Goal: Information Seeking & Learning: Check status

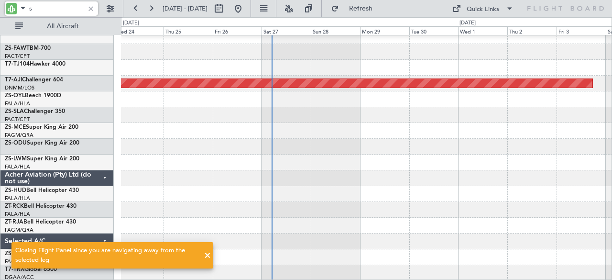
scroll to position [528, 0]
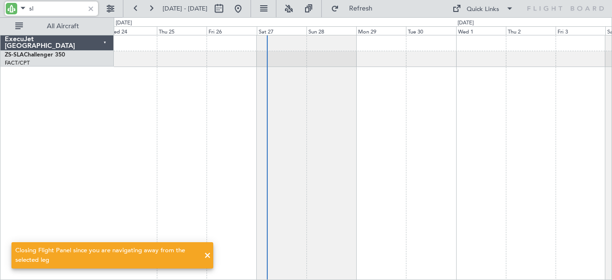
type input "sla"
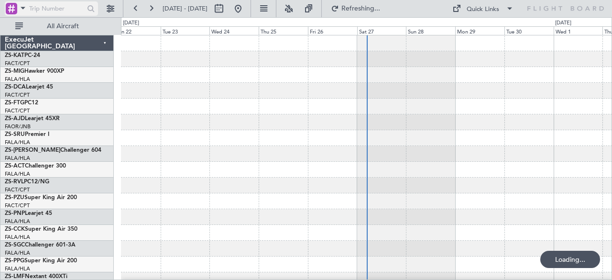
click at [21, 12] on span at bounding box center [22, 8] width 11 height 12
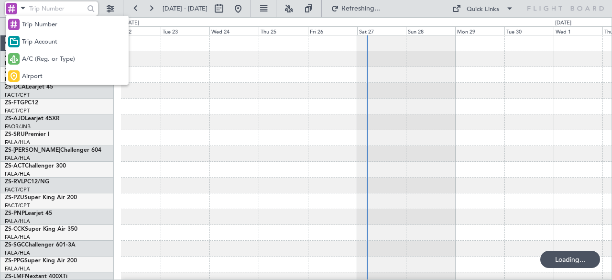
click at [49, 5] on div at bounding box center [306, 140] width 612 height 280
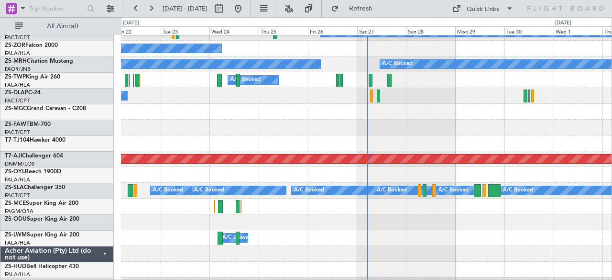
scroll to position [531, 0]
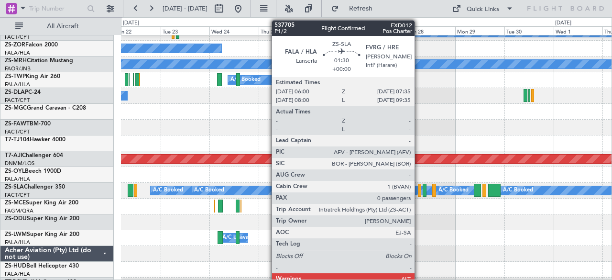
click at [419, 186] on div at bounding box center [419, 189] width 3 height 13
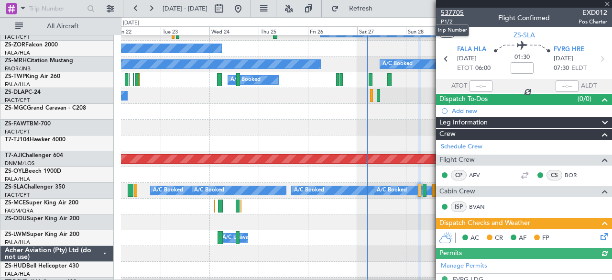
click at [455, 11] on span "537705" at bounding box center [452, 13] width 23 height 10
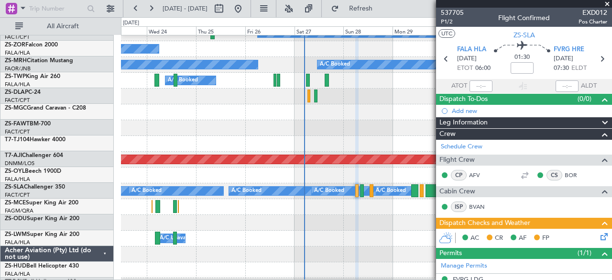
scroll to position [529, 0]
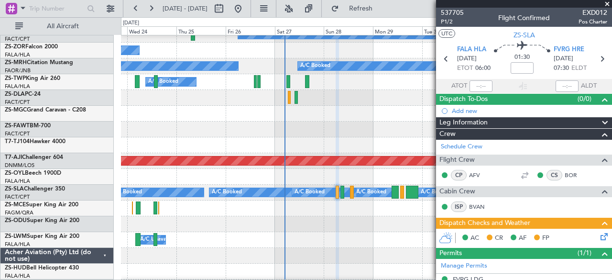
click at [303, 222] on div "A/C Booked A/C Booked" at bounding box center [366, 224] width 491 height 16
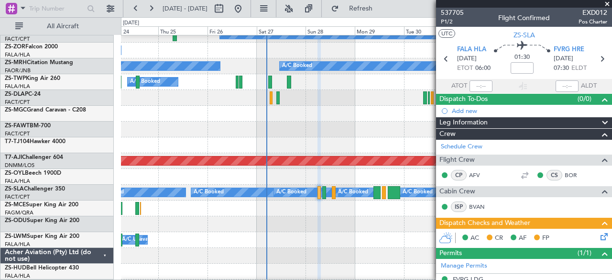
scroll to position [528, 0]
click at [408, 226] on div "A/C Booked" at bounding box center [366, 224] width 491 height 16
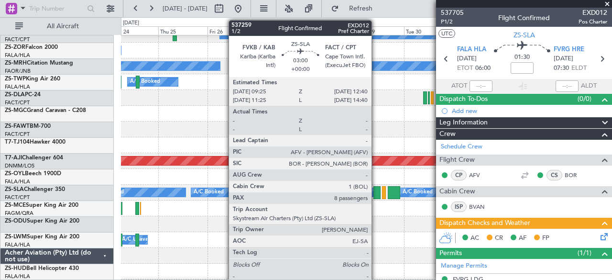
click at [376, 190] on div at bounding box center [376, 192] width 7 height 13
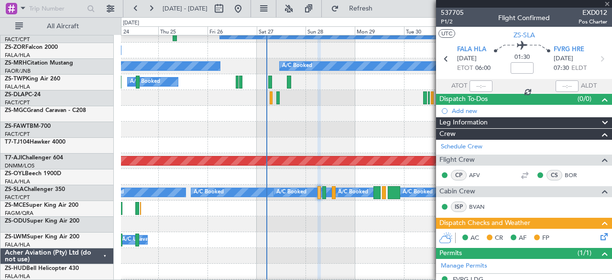
type input "8"
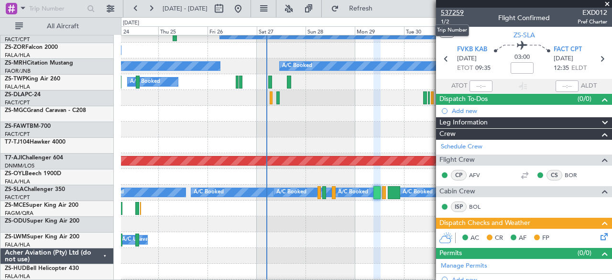
click at [456, 12] on span "537259" at bounding box center [452, 13] width 23 height 10
click at [22, 8] on span at bounding box center [22, 8] width 11 height 12
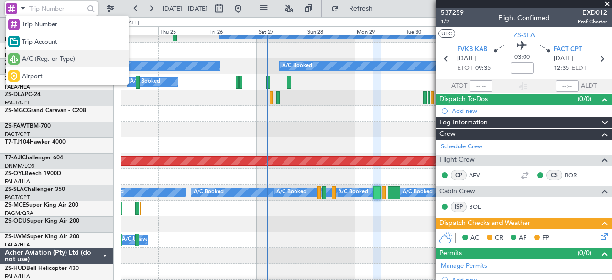
click at [39, 61] on span "A/C (Reg. or Type)" at bounding box center [48, 59] width 53 height 10
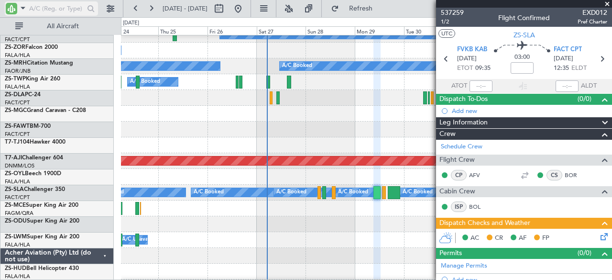
click at [59, 10] on input "text" at bounding box center [56, 8] width 55 height 14
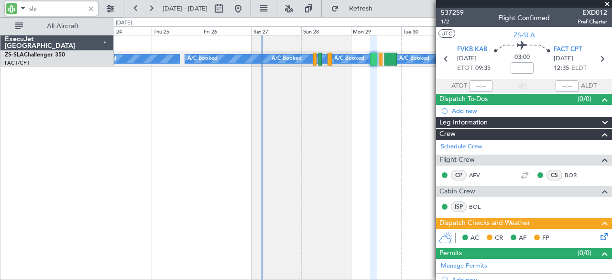
scroll to position [0, 0]
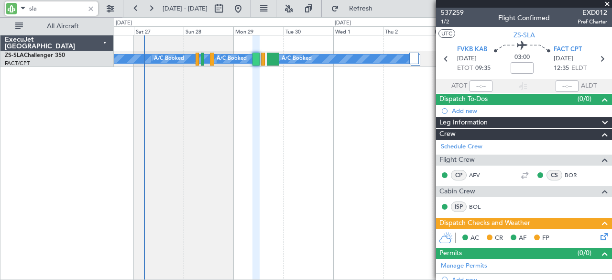
click at [183, 133] on div "A/C Booked A/C Booked A/C Booked A/C Booked A/C Booked A/C Booked A/C Booked A/…" at bounding box center [363, 157] width 498 height 245
type input "sla"
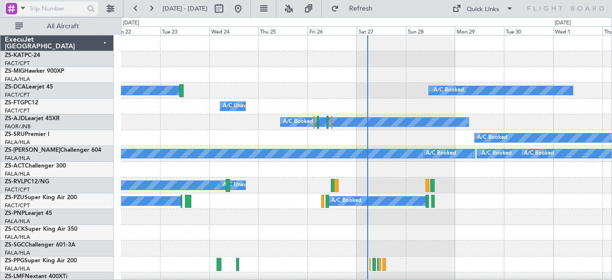
click at [24, 9] on span at bounding box center [22, 8] width 11 height 12
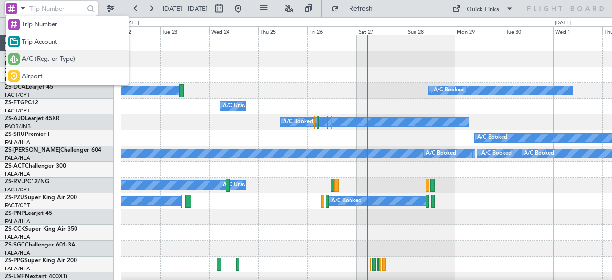
click at [32, 56] on span "A/C (Reg. or Type)" at bounding box center [48, 59] width 53 height 10
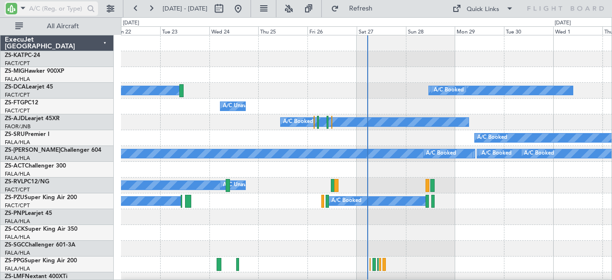
click at [51, 9] on input "text" at bounding box center [56, 8] width 55 height 14
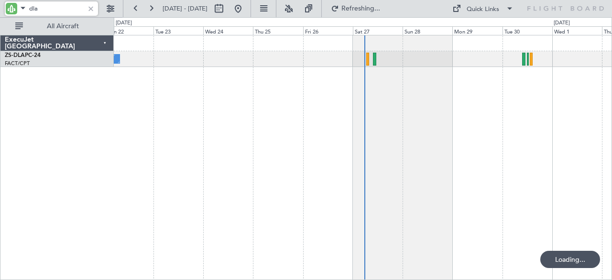
drag, startPoint x: 36, startPoint y: 7, endPoint x: 26, endPoint y: 8, distance: 10.6
click at [26, 8] on div "dla" at bounding box center [51, 8] width 93 height 14
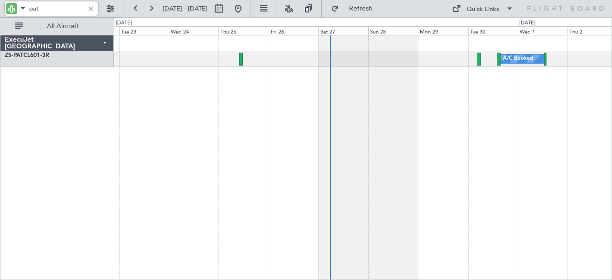
click at [259, 119] on div "A/C Booked" at bounding box center [363, 157] width 498 height 245
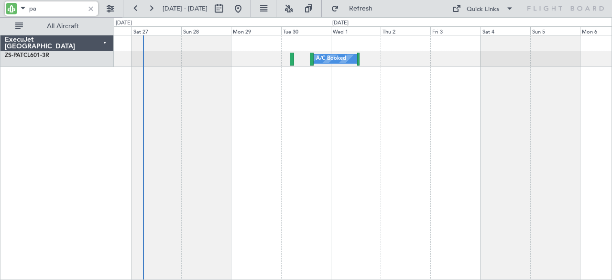
type input "p"
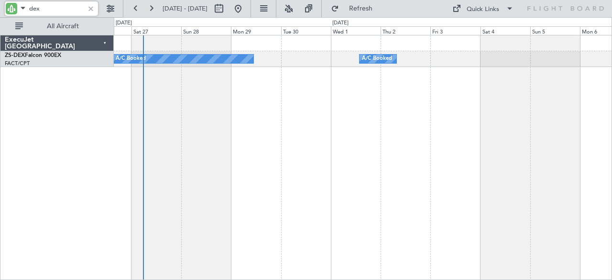
click at [68, 13] on input "dex" at bounding box center [56, 8] width 55 height 14
type input "d"
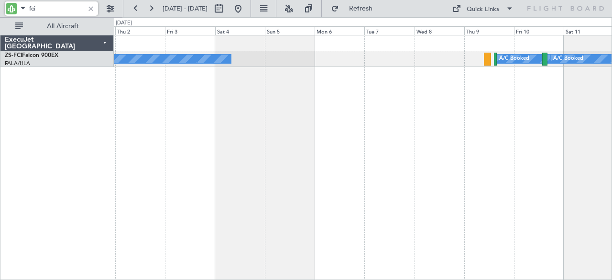
click at [249, 149] on div "A/C Booked A/C Unavailable A/C Unavailable A/C Booked A/C Booked A/C Booked A/C…" at bounding box center [363, 157] width 498 height 245
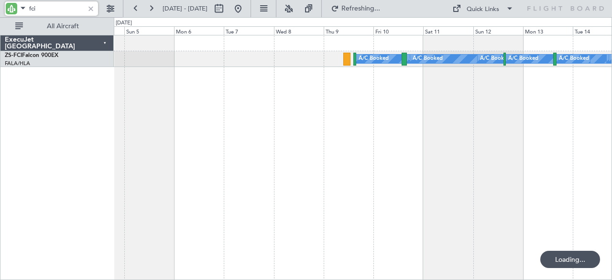
click at [326, 144] on div "A/C Booked A/C Booked A/C Booked A/C Booked A/C Booked A/C Booked A/C Booked A/…" at bounding box center [363, 157] width 498 height 245
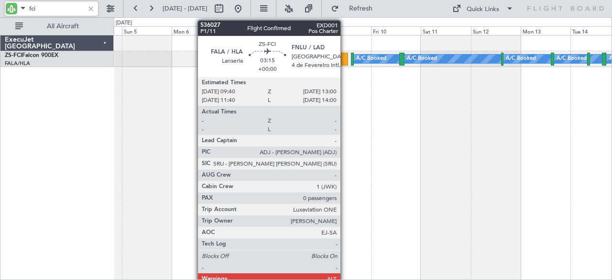
click at [345, 56] on div at bounding box center [344, 59] width 7 height 13
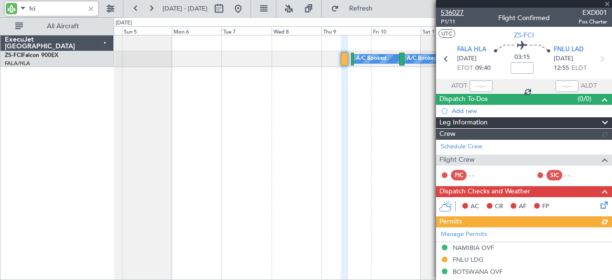
click at [453, 12] on span "536027" at bounding box center [452, 13] width 23 height 10
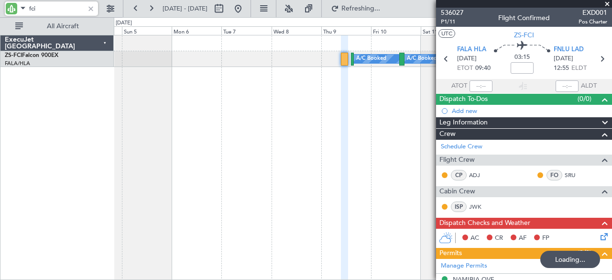
drag, startPoint x: 38, startPoint y: 8, endPoint x: 24, endPoint y: 5, distance: 14.2
click at [24, 5] on div "fci" at bounding box center [51, 8] width 93 height 14
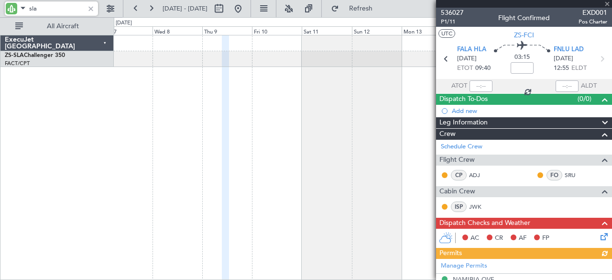
click at [154, 138] on div at bounding box center [363, 157] width 498 height 245
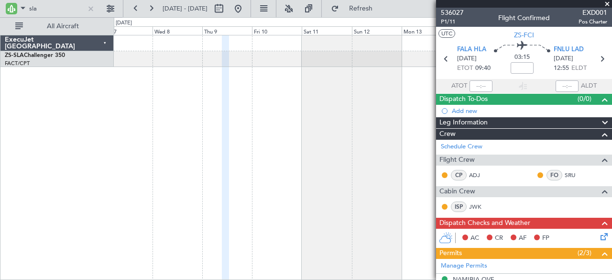
click at [608, 3] on span at bounding box center [607, 4] width 10 height 9
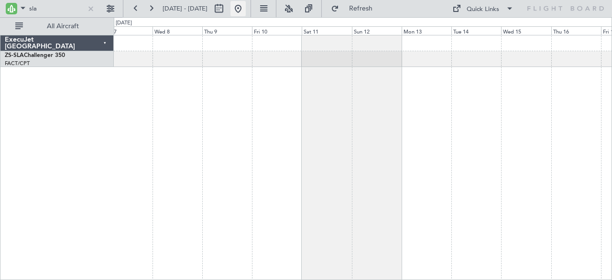
click at [246, 12] on button at bounding box center [237, 8] width 15 height 15
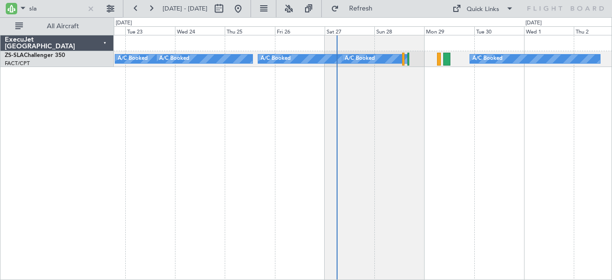
click at [355, 129] on div "A/C Booked A/C Booked A/C Booked A/C Booked A/C Booked A/C Booked A/C Booked A/…" at bounding box center [363, 157] width 498 height 245
click at [63, 11] on input "sla" at bounding box center [56, 8] width 55 height 14
type input "s"
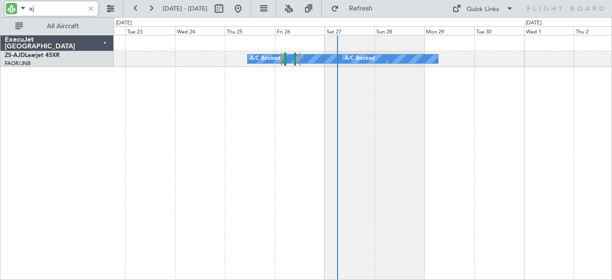
type input "a"
type input "sla"
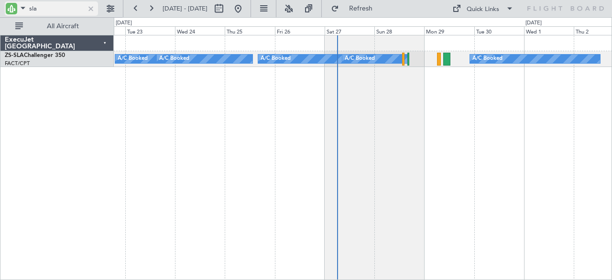
click at [91, 10] on div at bounding box center [91, 8] width 11 height 11
